Goal: Information Seeking & Learning: Learn about a topic

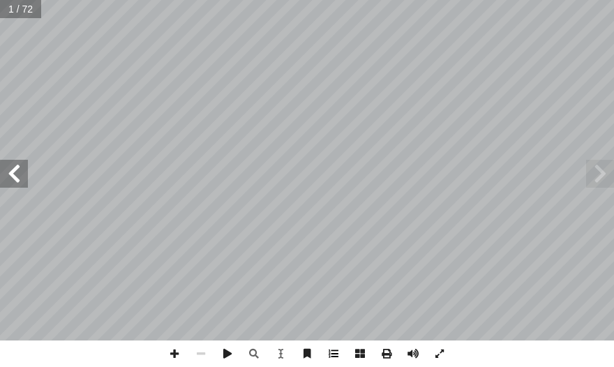
click at [314, 356] on span at bounding box center [333, 354] width 27 height 27
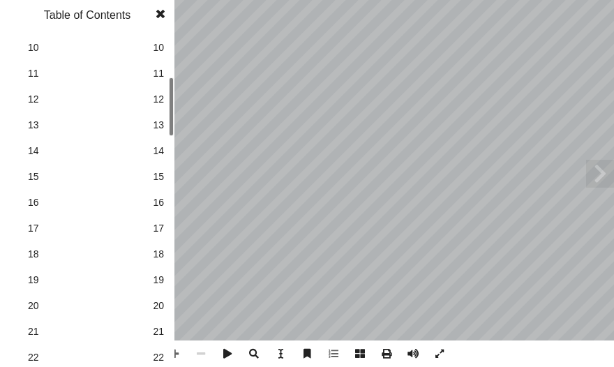
click at [159, 257] on span "18" at bounding box center [158, 254] width 11 height 15
click at [156, 17] on span at bounding box center [160, 14] width 25 height 28
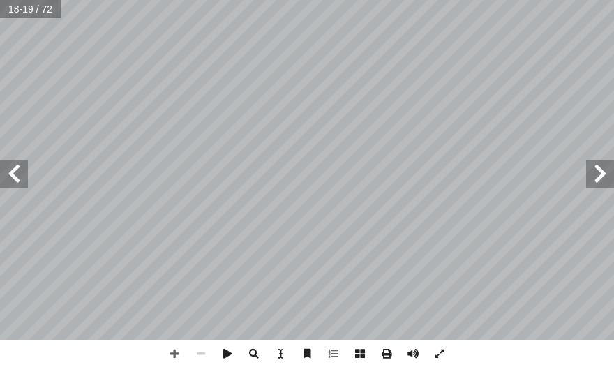
click at [10, 172] on span at bounding box center [14, 174] width 28 height 28
click at [175, 350] on span at bounding box center [174, 354] width 27 height 27
click at [164, 350] on div ". ِ ة َ ن ِ ا م ّ ل ث � ِ ر ُ م ُ ع ى ّ ت َ ح ِ ل م ي ل ا د � َ ن ِ م ِ سول َّ …" at bounding box center [307, 183] width 614 height 367
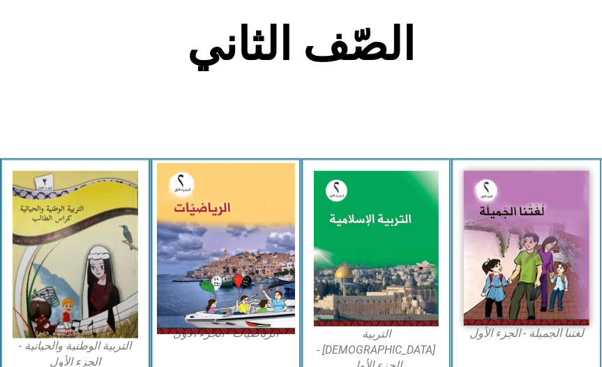
scroll to position [297, 0]
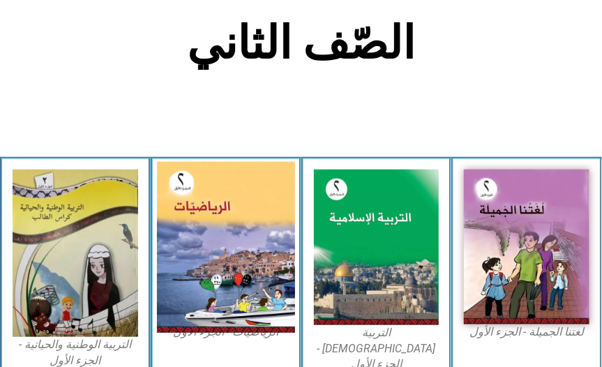
click at [233, 253] on img at bounding box center [226, 246] width 138 height 171
